Goal: Task Accomplishment & Management: Complete application form

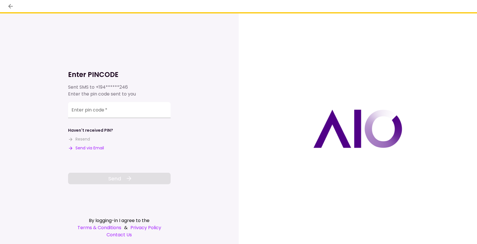
click at [90, 149] on button "Send via Email" at bounding box center [86, 148] width 36 height 6
click at [76, 114] on input "Enter pin code   *" at bounding box center [119, 111] width 102 height 16
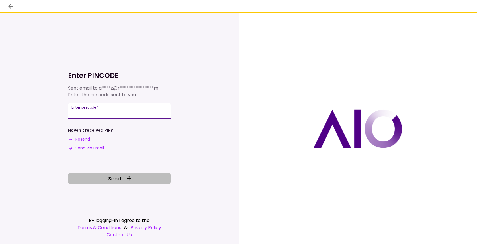
type input "******"
click at [138, 181] on button "Send" at bounding box center [119, 177] width 102 height 11
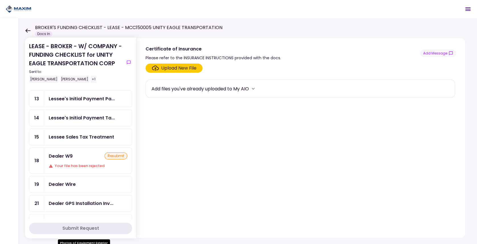
scroll to position [95, 0]
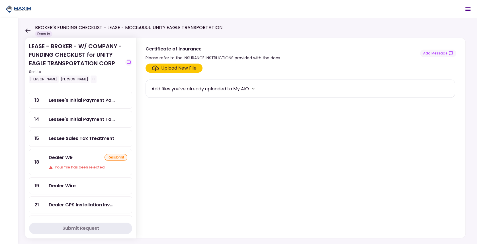
click at [88, 164] on div "Your file has been rejected" at bounding box center [88, 167] width 79 height 6
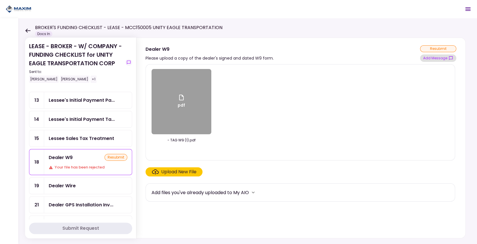
click at [441, 61] on button "Add Message" at bounding box center [438, 57] width 36 height 7
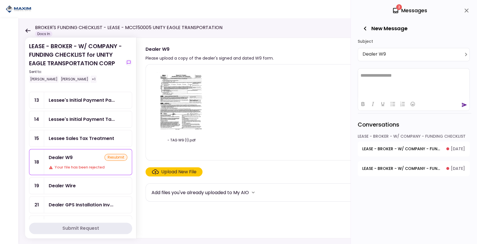
click at [417, 149] on span "LEASE - BROKER - W/ COMPANY - FUNDING CHECKLIST - POA Copy & Tracking Receipt" at bounding box center [402, 149] width 80 height 6
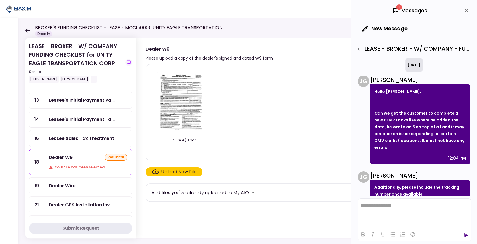
scroll to position [277, 0]
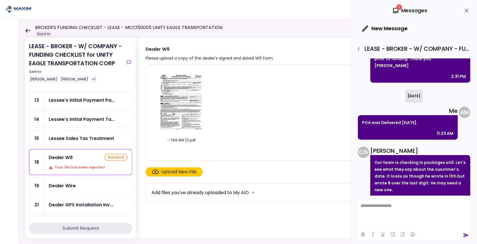
click at [464, 11] on icon "close" at bounding box center [466, 10] width 7 height 7
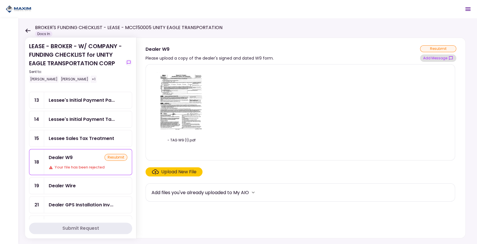
click at [438, 60] on button "Add Message" at bounding box center [438, 57] width 36 height 7
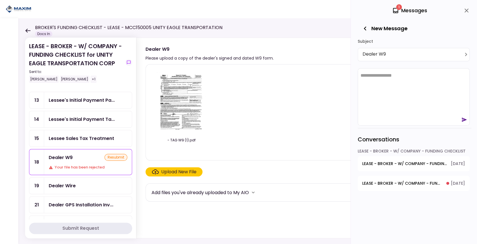
scroll to position [0, 0]
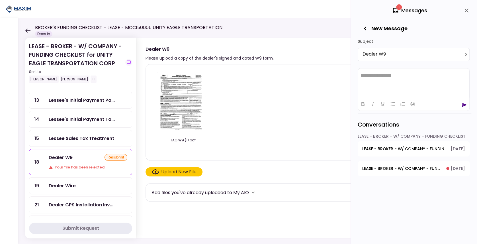
click at [413, 170] on button "LEASE - BROKER - W/ COMPANY - FUNDING CHECKLIST - Title Reassignment [DATE]" at bounding box center [413, 168] width 112 height 15
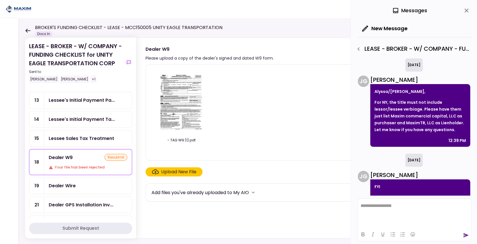
scroll to position [365, 0]
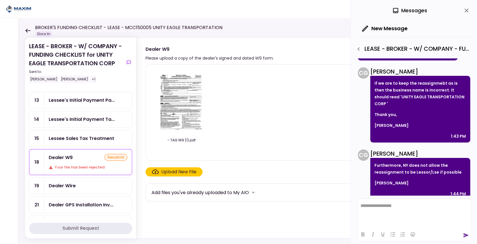
click at [180, 99] on img at bounding box center [181, 101] width 51 height 65
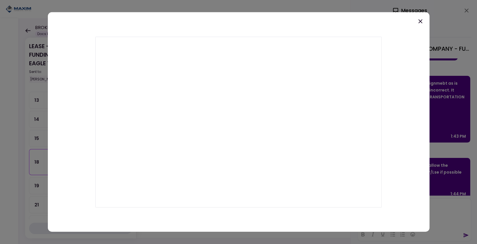
click at [421, 23] on icon at bounding box center [420, 21] width 4 height 4
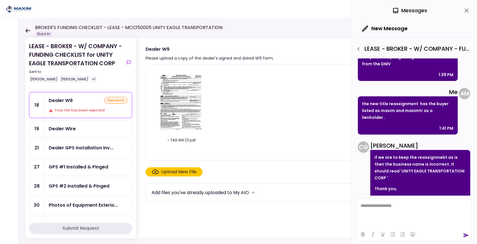
scroll to position [289, 0]
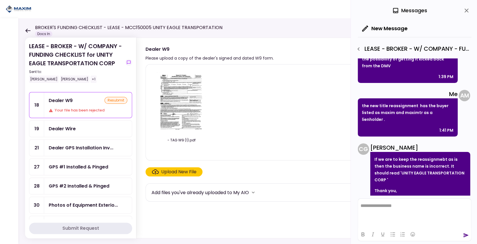
click at [464, 10] on icon "close" at bounding box center [466, 10] width 7 height 7
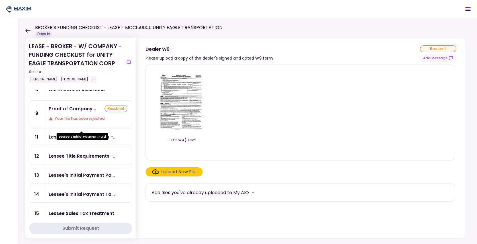
scroll to position [0, 0]
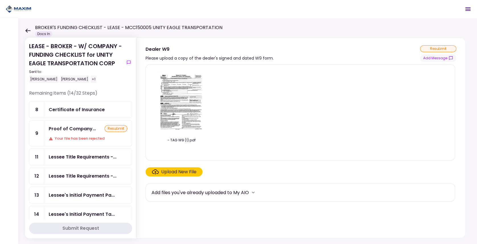
click at [62, 115] on div "Certificate of Insurance" at bounding box center [88, 109] width 88 height 16
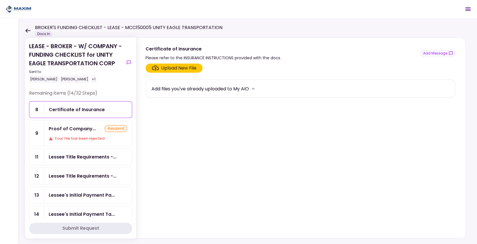
click at [67, 131] on div "Proof of Company... resubmit Your file has been rejected" at bounding box center [88, 132] width 88 height 25
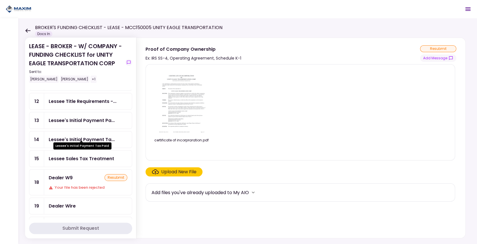
scroll to position [76, 0]
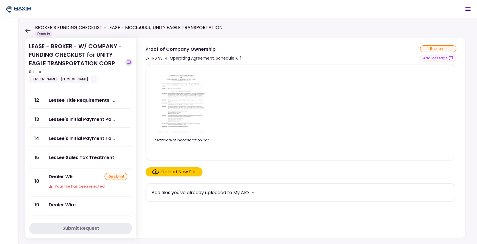
click at [131, 62] on icon "show-messages" at bounding box center [128, 62] width 5 height 5
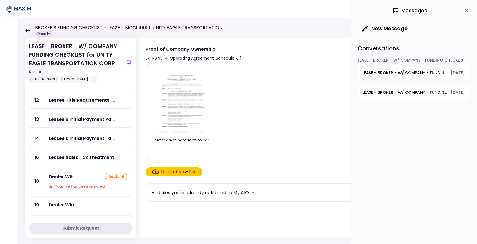
click at [411, 70] on span "LEASE - BROKER - W/ COMPANY - FUNDING CHECKLIST - POA Copy & Tracking Receipt" at bounding box center [404, 73] width 85 height 6
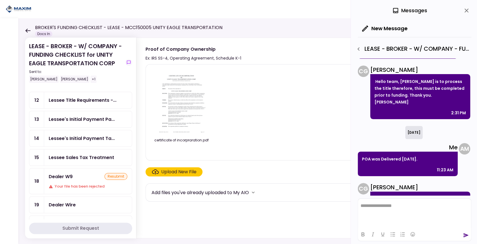
scroll to position [239, 0]
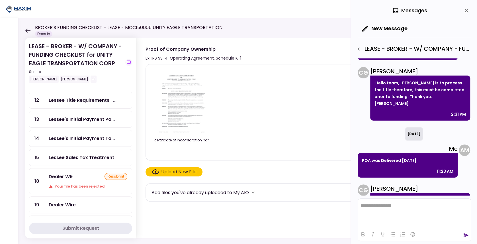
click at [466, 9] on icon "close" at bounding box center [466, 10] width 7 height 7
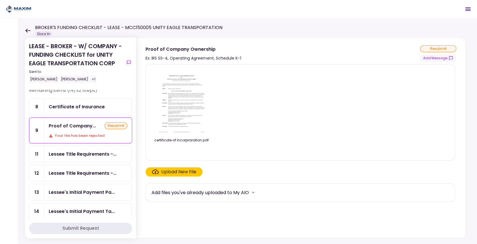
scroll to position [0, 0]
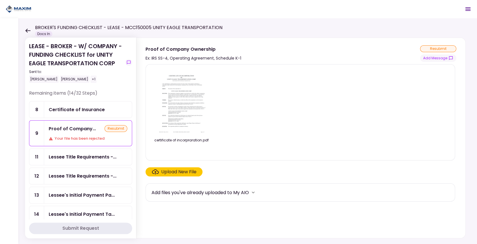
click at [81, 110] on div "Certificate of Insurance" at bounding box center [77, 109] width 56 height 7
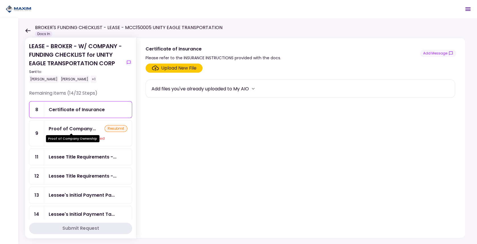
click at [80, 131] on div "Proof of Company Ownership" at bounding box center [72, 136] width 53 height 11
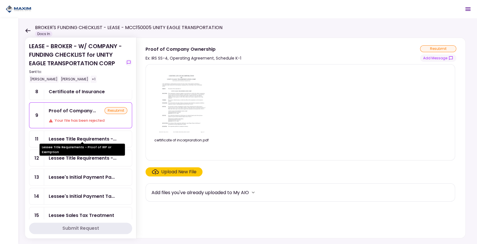
scroll to position [19, 0]
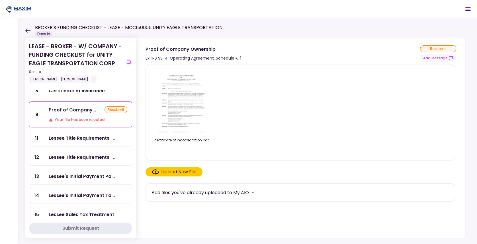
click at [82, 119] on div "Your file has been rejected" at bounding box center [88, 120] width 79 height 6
click at [436, 57] on button "Add Message" at bounding box center [438, 57] width 36 height 7
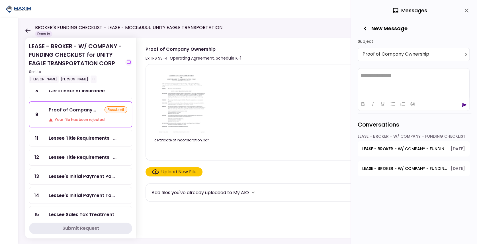
scroll to position [0, 0]
click at [466, 7] on icon "close" at bounding box center [466, 10] width 7 height 7
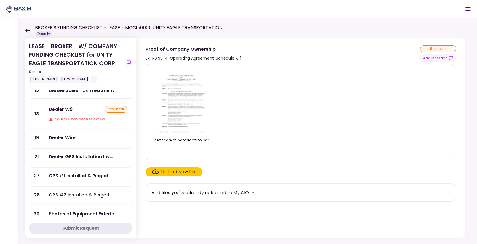
scroll to position [152, 0]
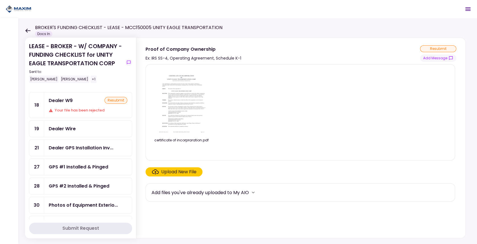
click at [70, 125] on div "Dealer Wire" at bounding box center [62, 128] width 27 height 7
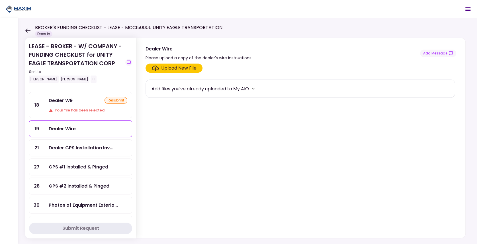
click at [62, 107] on div "Your file has been rejected" at bounding box center [88, 110] width 79 height 6
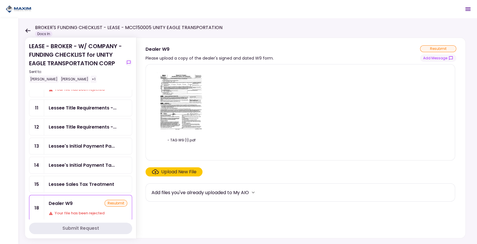
scroll to position [95, 0]
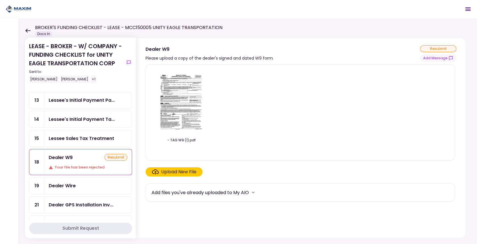
click at [75, 154] on div "Dealer W9 resubmit" at bounding box center [88, 157] width 79 height 7
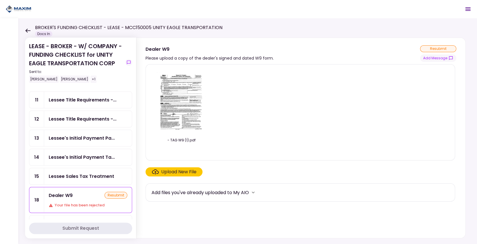
scroll to position [76, 0]
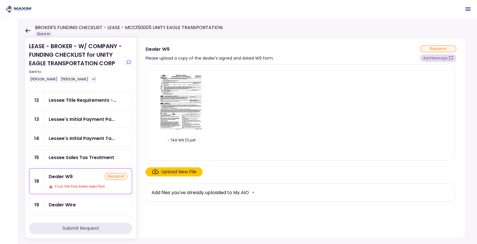
click at [439, 56] on button "Add Message" at bounding box center [438, 57] width 36 height 7
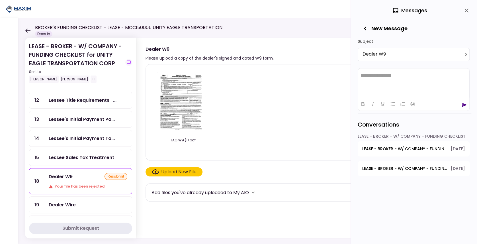
scroll to position [0, 0]
click at [405, 149] on span "LEASE - BROKER - W/ COMPANY - FUNDING CHECKLIST - POA Copy & Tracking Receipt" at bounding box center [404, 149] width 85 height 6
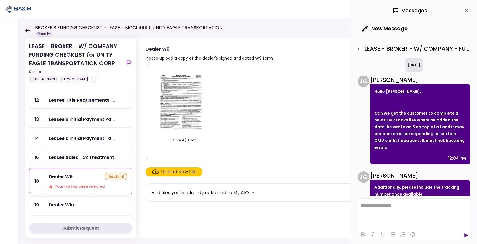
scroll to position [277, 0]
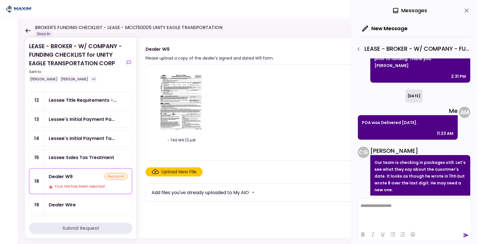
click at [467, 11] on icon "close" at bounding box center [466, 11] width 4 height 4
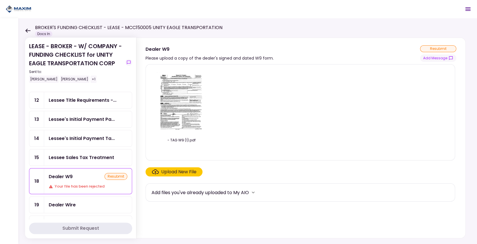
click at [56, 201] on div "Dealer Wire" at bounding box center [62, 204] width 27 height 7
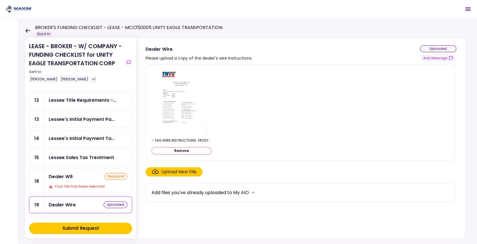
click at [67, 226] on div "Submit Request" at bounding box center [80, 227] width 37 height 7
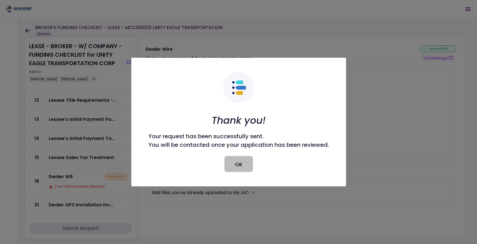
click at [228, 162] on button "OK" at bounding box center [238, 164] width 28 height 16
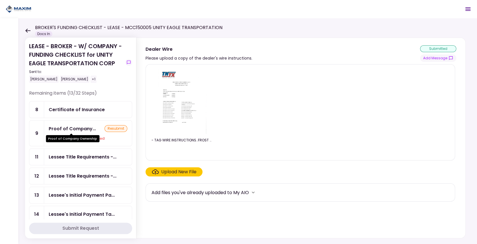
click at [70, 131] on div "Proof of Company Ownership" at bounding box center [72, 136] width 53 height 11
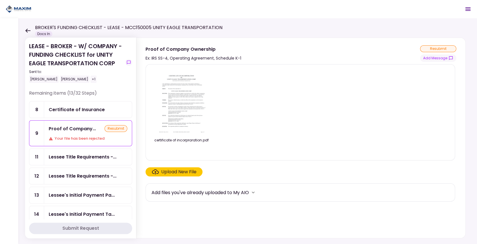
click at [194, 101] on img at bounding box center [181, 101] width 51 height 65
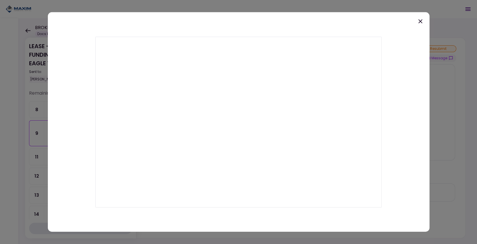
click at [418, 22] on icon at bounding box center [420, 21] width 7 height 7
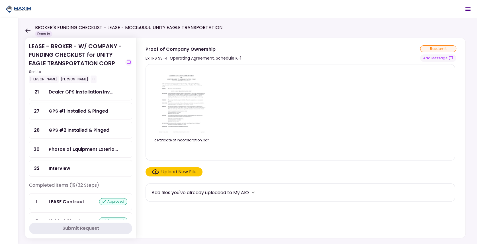
scroll to position [189, 0]
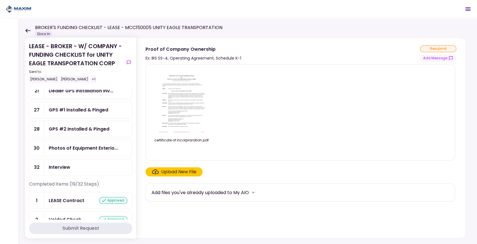
click at [75, 143] on div "Photos of Equipment Exterio..." at bounding box center [88, 148] width 88 height 16
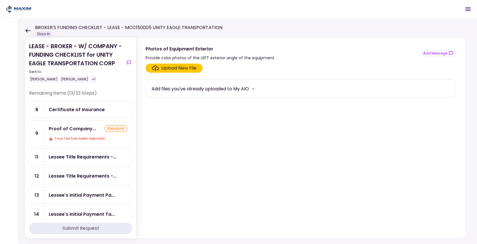
click at [77, 112] on div "Certificate of Insurance" at bounding box center [77, 109] width 56 height 7
click at [84, 133] on div "Proof of Company... resubmit Your file has been rejected" at bounding box center [88, 132] width 88 height 25
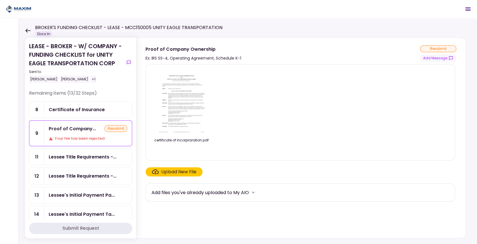
click at [80, 129] on div "Proof of Company..." at bounding box center [72, 128] width 47 height 7
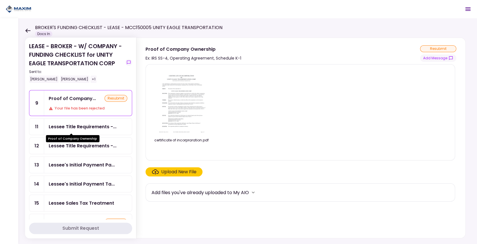
scroll to position [38, 0]
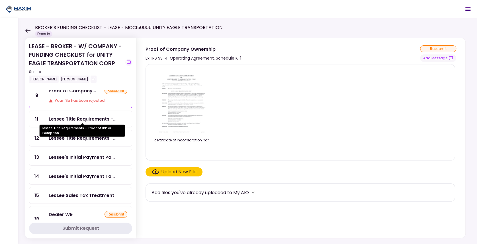
click at [78, 118] on div "Lessee Title Requirements -..." at bounding box center [83, 118] width 68 height 7
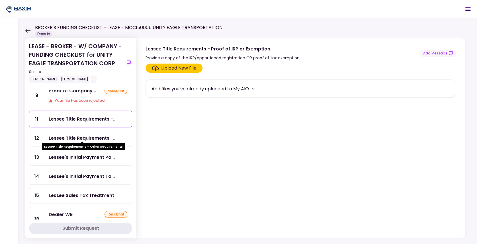
click at [48, 139] on div "Lessee Title Requirements - Other Requirements" at bounding box center [83, 144] width 83 height 11
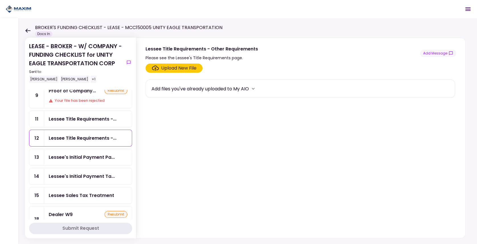
click at [72, 111] on div "Lessee Title Requirements -..." at bounding box center [88, 119] width 88 height 16
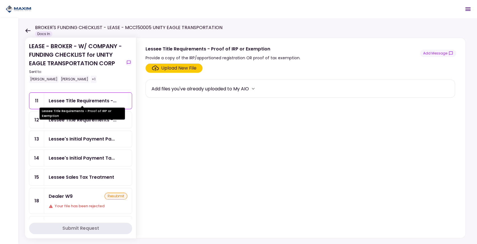
scroll to position [57, 0]
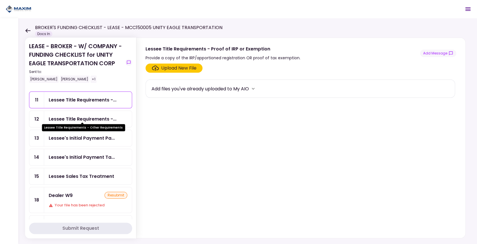
click at [57, 120] on div "Lessee Title Requirements - Other Requirements" at bounding box center [83, 125] width 83 height 11
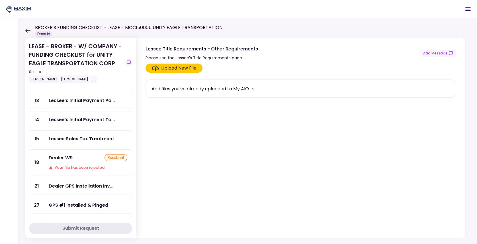
scroll to position [95, 0]
click at [69, 157] on div "Dealer W9 resubmit Your file has been rejected" at bounding box center [88, 161] width 88 height 25
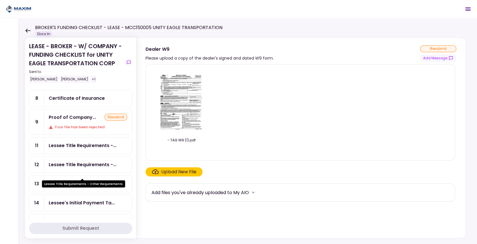
scroll to position [19, 0]
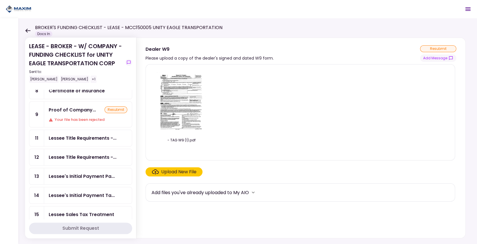
click at [83, 121] on div "Proof of Company... resubmit Your file has been rejected" at bounding box center [88, 114] width 88 height 25
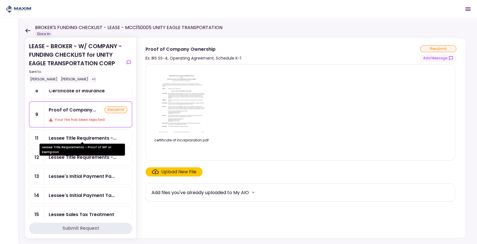
click at [83, 134] on div "Lessee Title Requirements -..." at bounding box center [83, 137] width 68 height 7
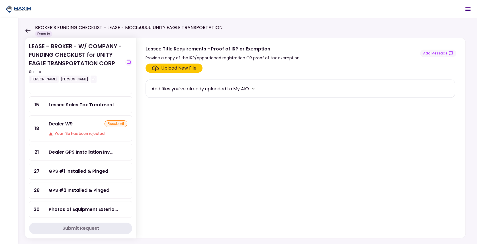
scroll to position [133, 0]
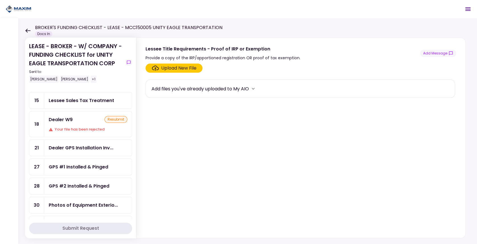
click at [78, 145] on div "Dealer GPS Installation Inv..." at bounding box center [81, 147] width 65 height 7
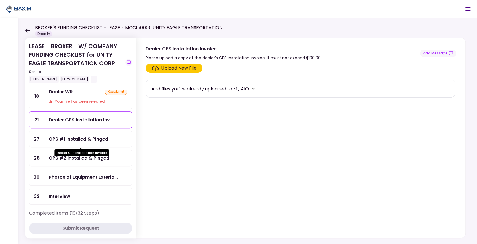
scroll to position [171, 0]
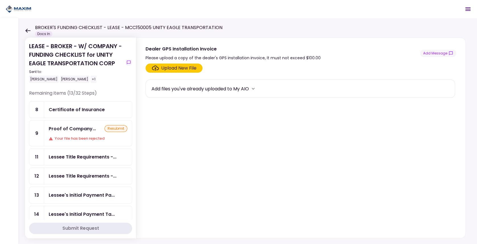
drag, startPoint x: 144, startPoint y: 19, endPoint x: 144, endPoint y: 16, distance: 2.9
click at [144, 18] on div "LEASE - BROKER - W/ COMPANY - FUNDING CHECKLIST for UNITY EAGLE TRANSPORTATION …" at bounding box center [247, 130] width 458 height 225
drag, startPoint x: 27, startPoint y: 59, endPoint x: 32, endPoint y: 66, distance: 9.4
click at [27, 59] on section "LEASE - BROKER - W/ COMPANY - FUNDING CHECKLIST for UNITY EAGLE TRANSPORTATION …" at bounding box center [80, 138] width 111 height 200
click at [348, 76] on section "Upload New File Add files you've already uploaded to My AIO" at bounding box center [300, 149] width 310 height 172
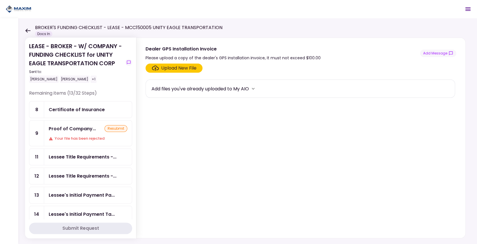
drag, startPoint x: 313, startPoint y: 9, endPoint x: 155, endPoint y: 130, distance: 198.6
click at [313, 9] on header "BROKER'S FUNDING CHECKLIST - LEASE - MCC150005 UNITY EAGLE TRANSPORTATION Docs …" at bounding box center [238, 9] width 477 height 18
click at [76, 130] on div "Proof of Company..." at bounding box center [72, 128] width 47 height 7
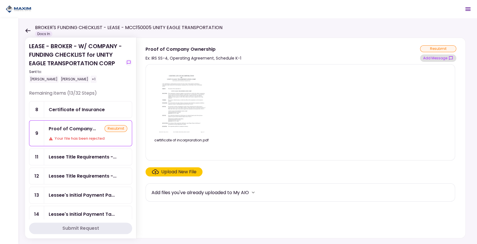
click at [422, 59] on button "Add Message" at bounding box center [438, 57] width 36 height 7
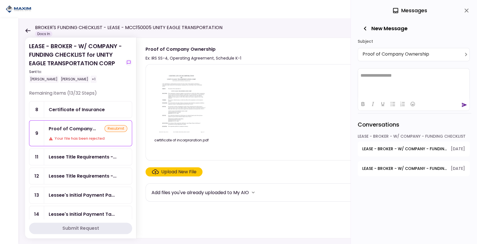
click at [411, 168] on span "LEASE - BROKER - W/ COMPANY - FUNDING CHECKLIST - Title Reassignment" at bounding box center [404, 168] width 85 height 6
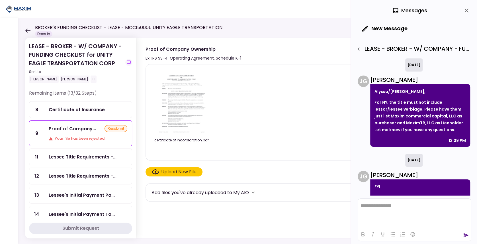
scroll to position [365, 0]
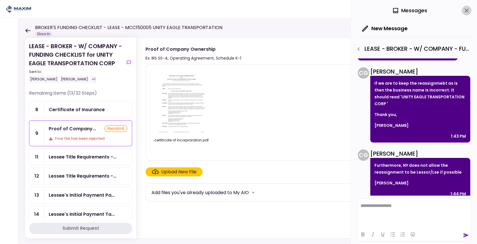
click at [465, 12] on icon "close" at bounding box center [466, 10] width 7 height 7
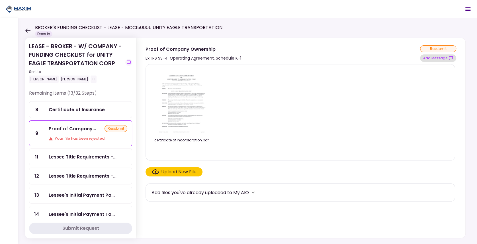
click at [437, 59] on button "Add Message" at bounding box center [438, 57] width 36 height 7
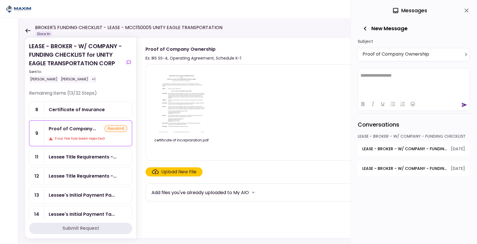
scroll to position [0, 0]
click at [377, 143] on button "LEASE - BROKER - W/ COMPANY - FUNDING CHECKLIST - POA Copy & Tracking Receipt […" at bounding box center [413, 148] width 112 height 15
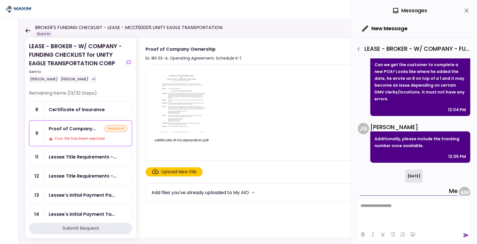
scroll to position [277, 0]
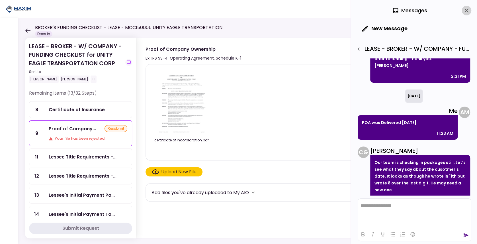
click at [468, 7] on icon "close" at bounding box center [466, 10] width 7 height 7
